Goal: Transaction & Acquisition: Subscribe to service/newsletter

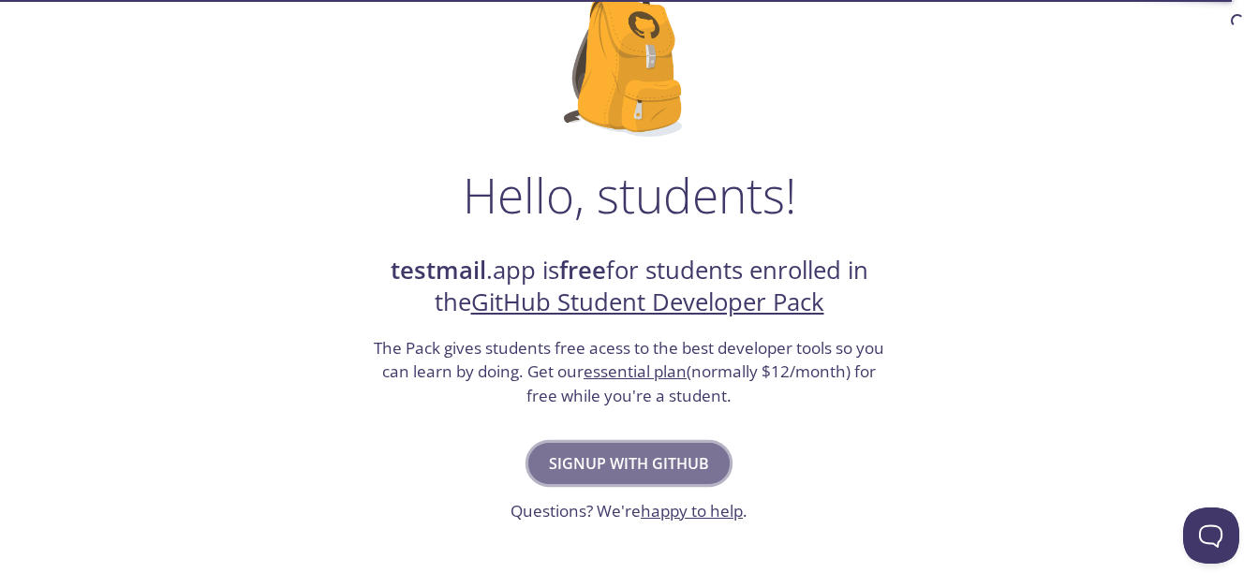
click at [623, 460] on span "Signup with GitHub" at bounding box center [629, 463] width 160 height 26
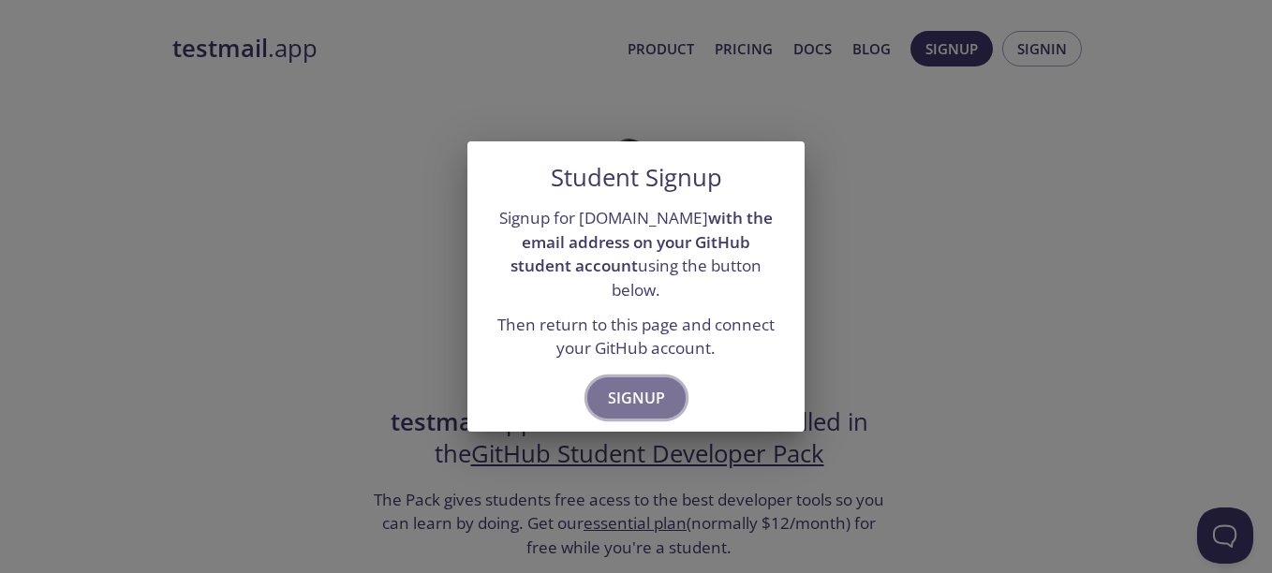
click at [652, 385] on span "Signup" at bounding box center [636, 398] width 57 height 26
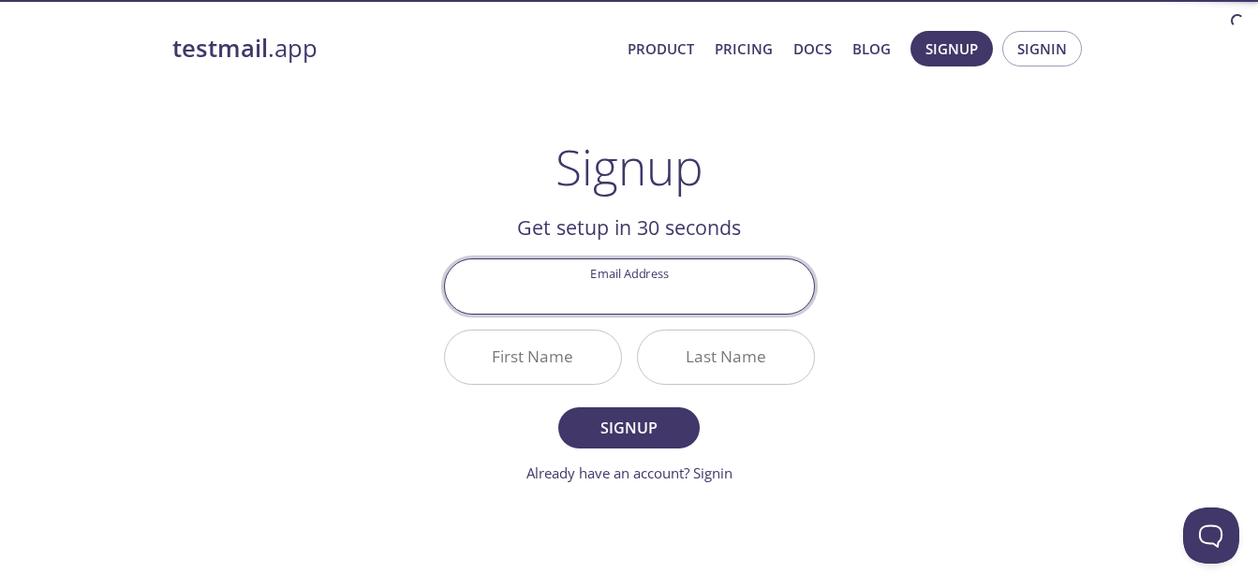
click at [648, 295] on input "Email Address" at bounding box center [629, 285] width 369 height 53
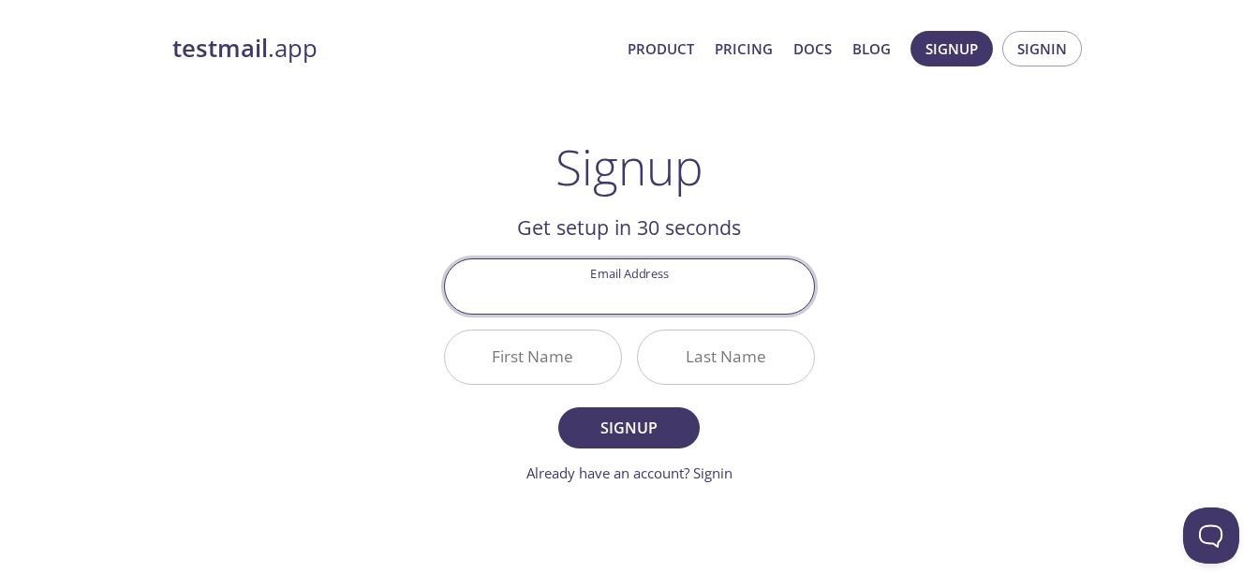
type input "00012922@uca.edu.sv"
click at [545, 361] on input "First Name" at bounding box center [533, 357] width 176 height 53
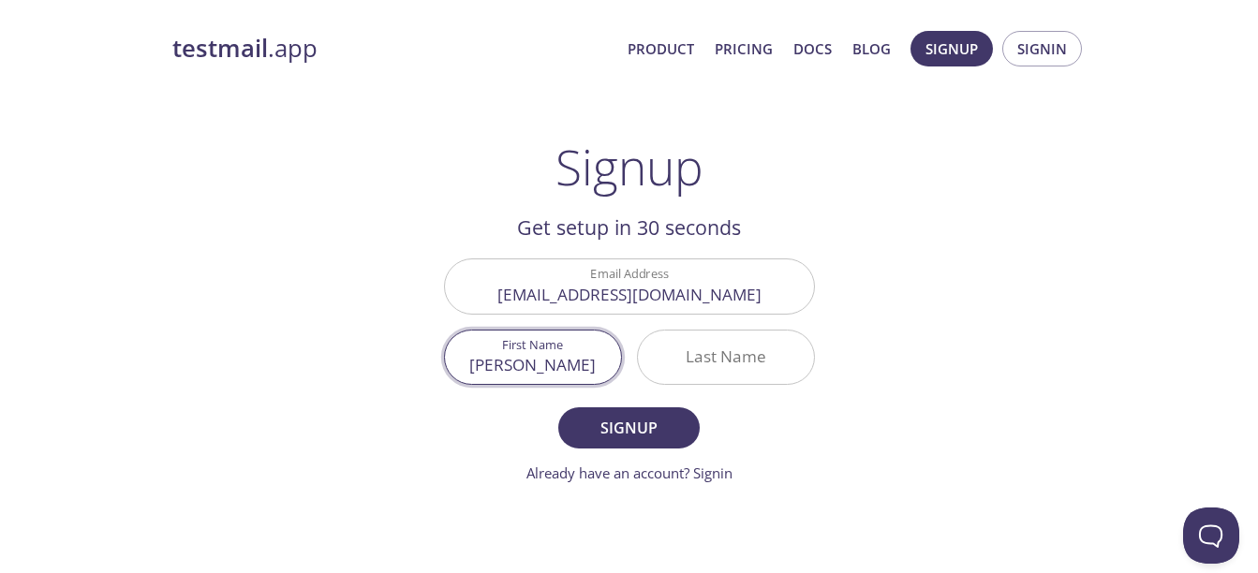
type input "Daniel"
click at [679, 375] on input "Last Name" at bounding box center [726, 357] width 176 height 53
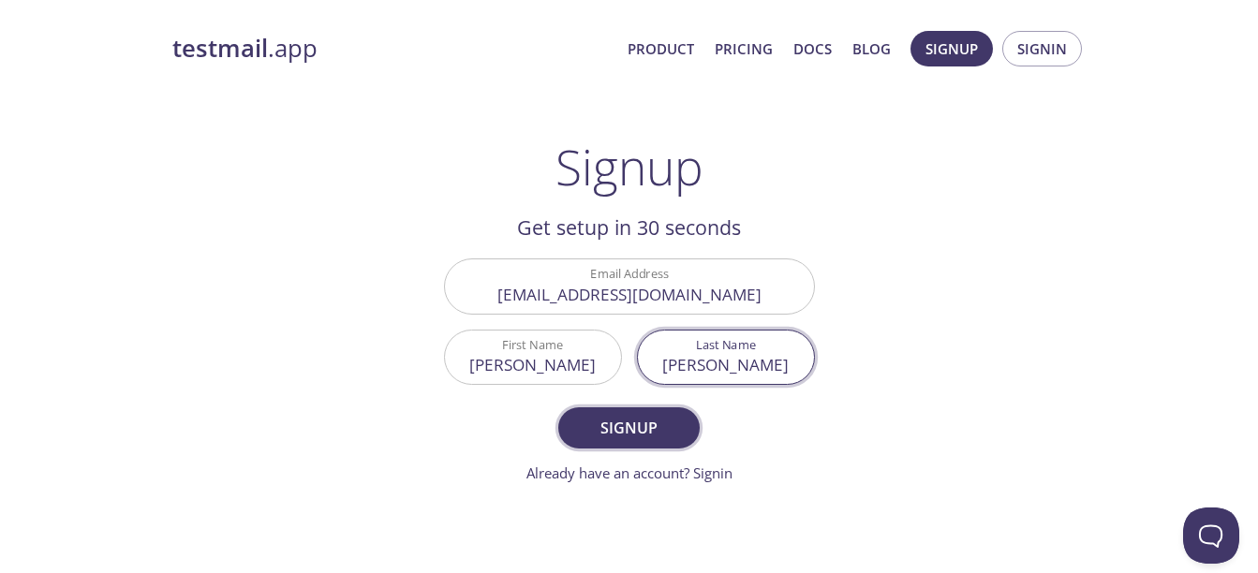
type input "Juarez"
click at [644, 440] on span "Signup" at bounding box center [628, 428] width 99 height 26
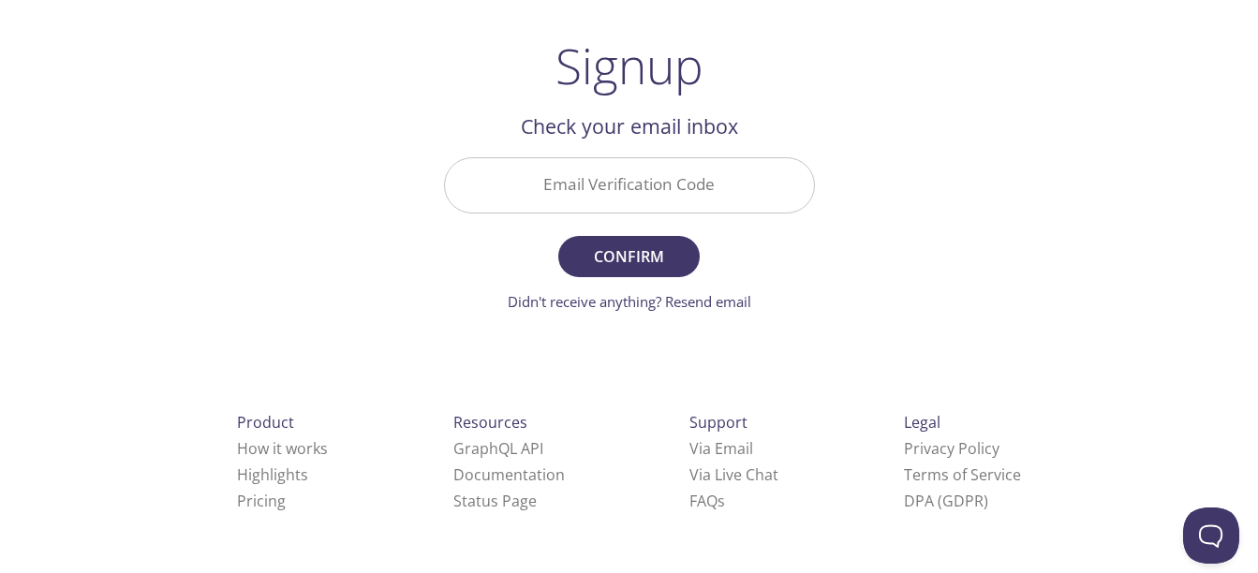
scroll to position [95, 0]
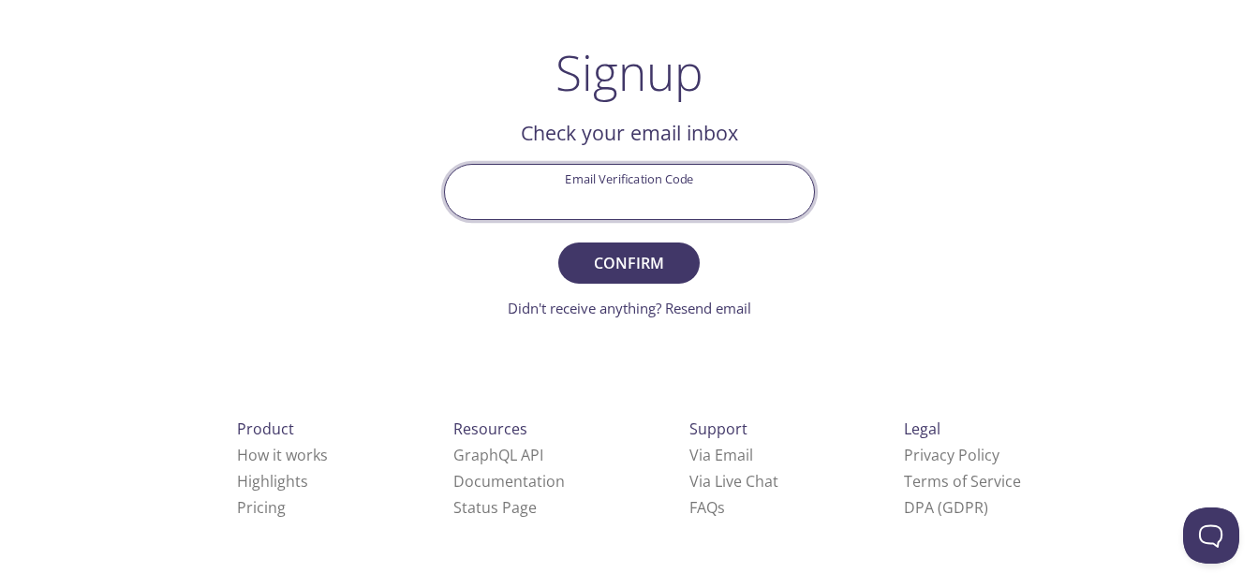
click at [648, 196] on input "Email Verification Code" at bounding box center [629, 191] width 369 height 53
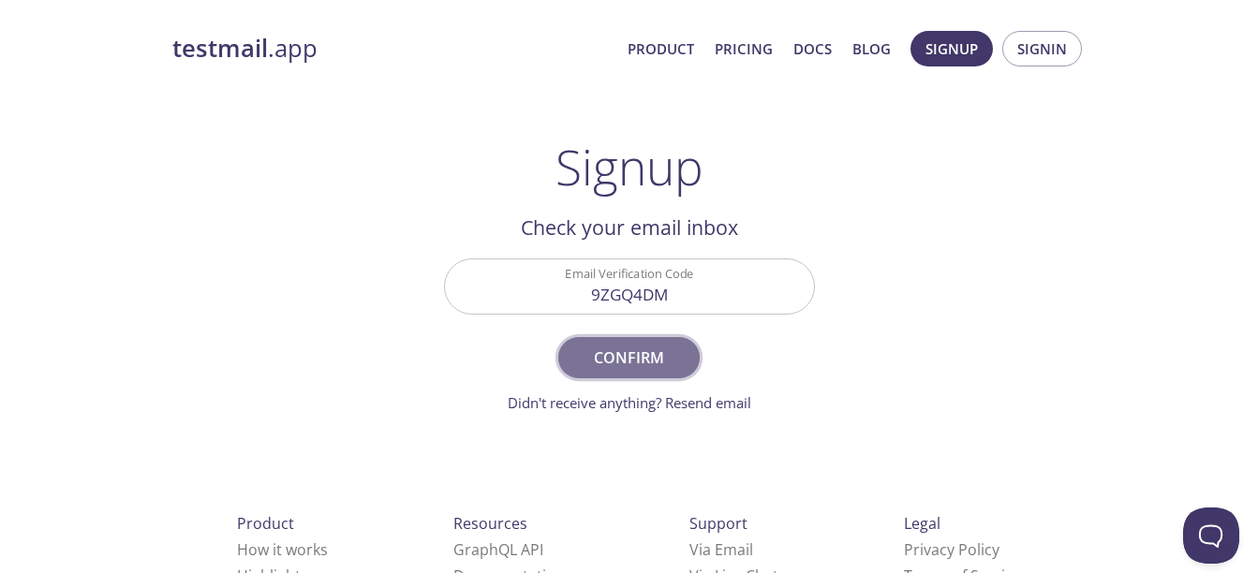
click at [634, 347] on span "Confirm" at bounding box center [628, 358] width 99 height 26
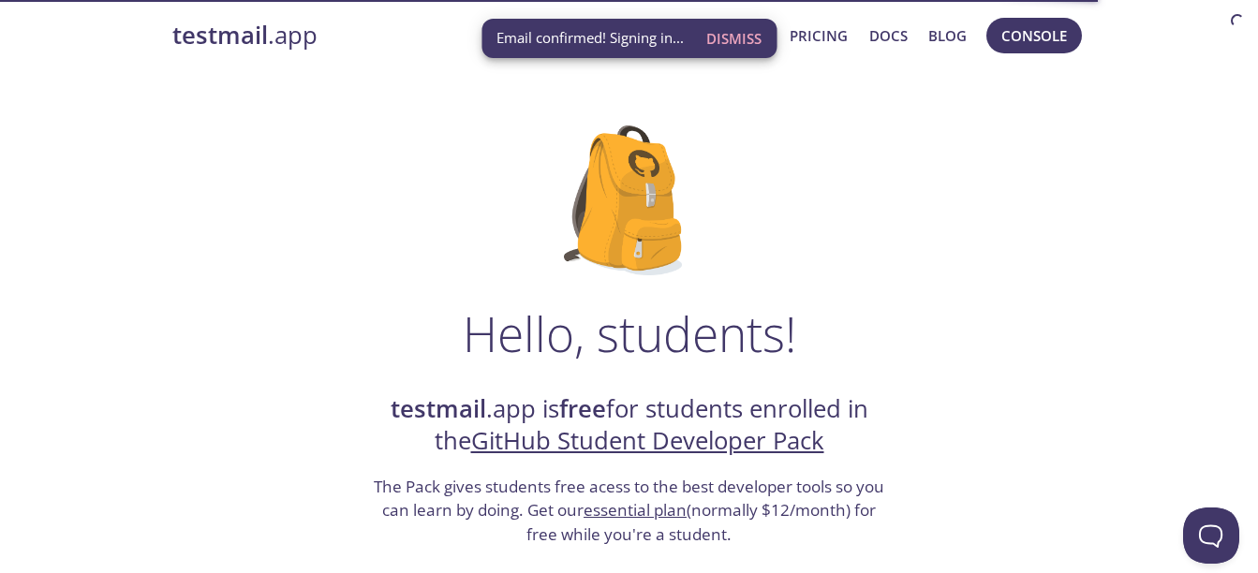
scroll to position [39, 0]
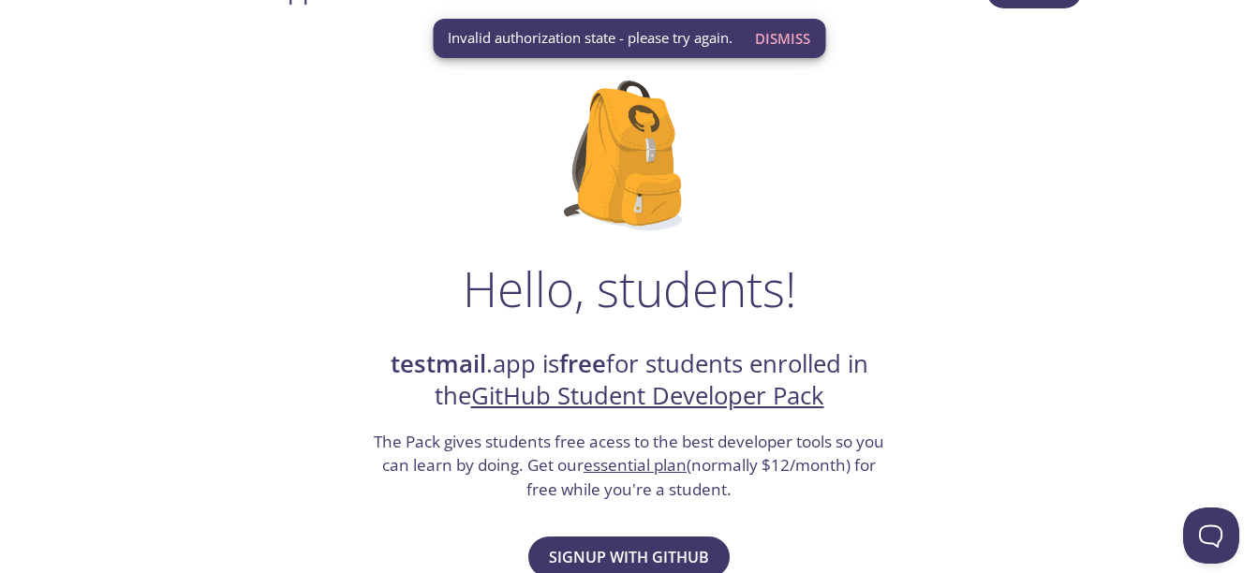
scroll to position [24, 0]
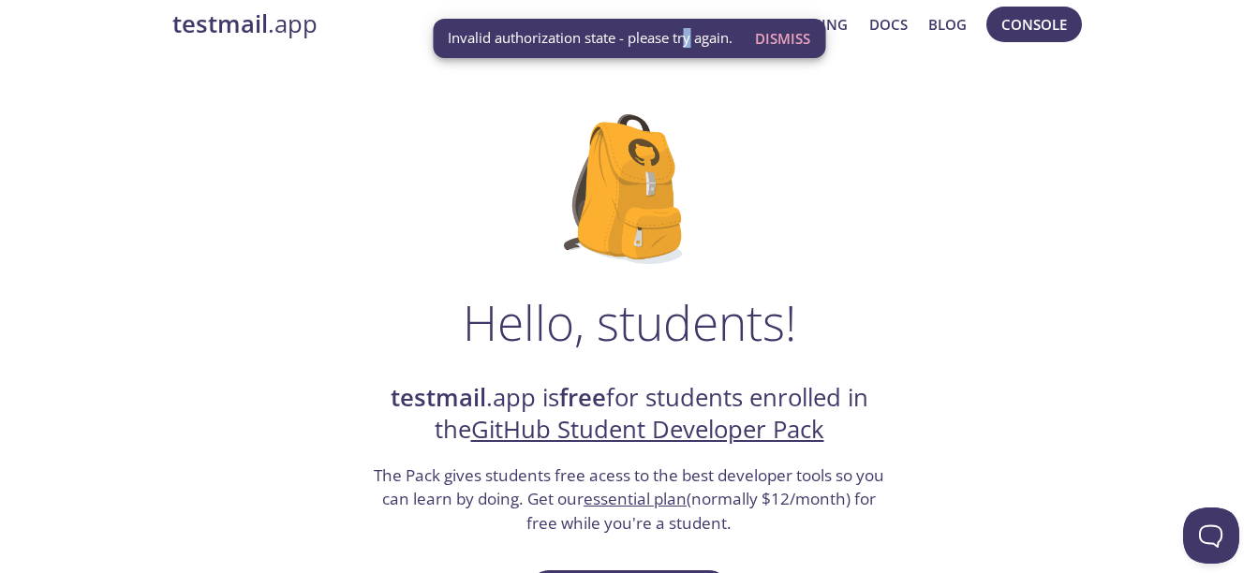
click at [687, 40] on span "Invalid authorization state - please try again." at bounding box center [590, 38] width 285 height 20
drag, startPoint x: 687, startPoint y: 40, endPoint x: 948, endPoint y: 160, distance: 286.6
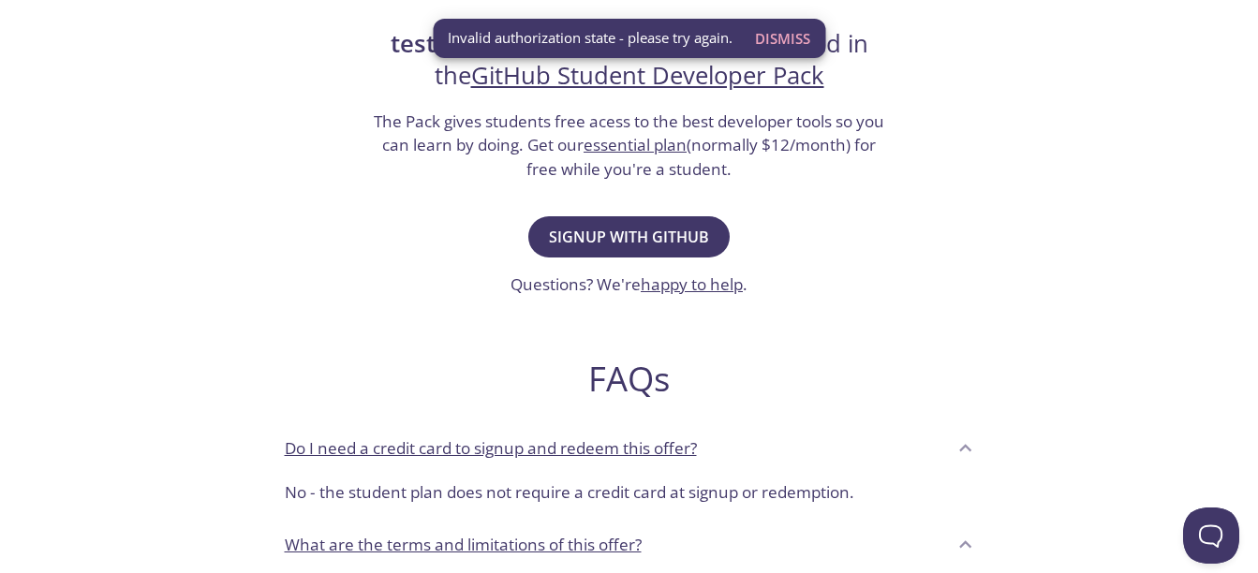
scroll to position [415, 0]
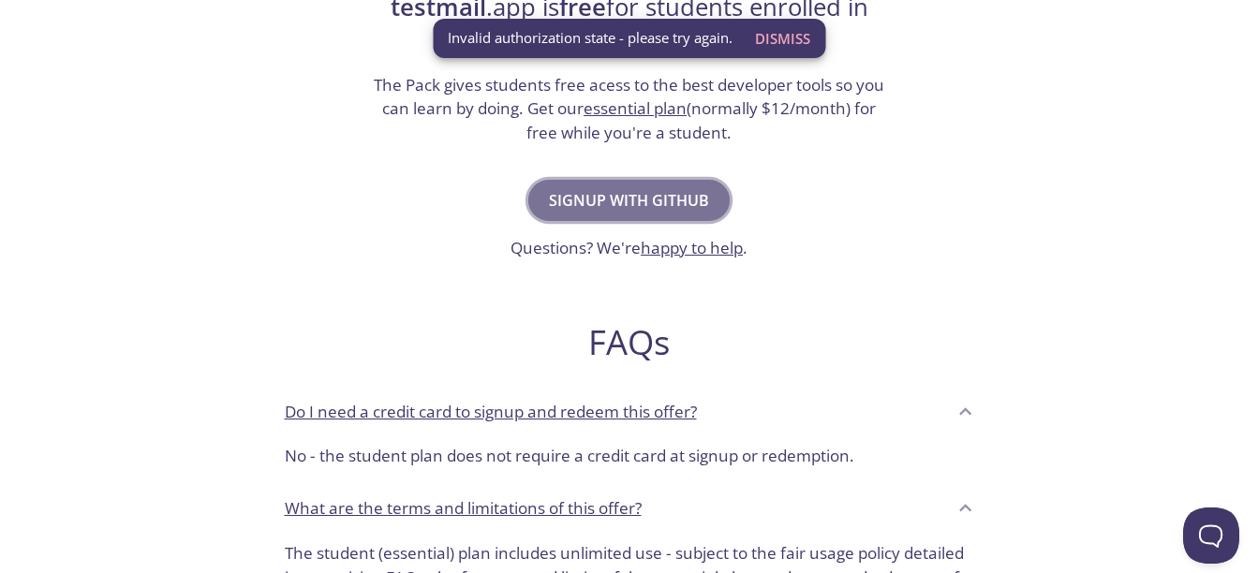
click at [685, 188] on span "Signup with GitHub" at bounding box center [629, 200] width 160 height 26
